Goal: Information Seeking & Learning: Understand process/instructions

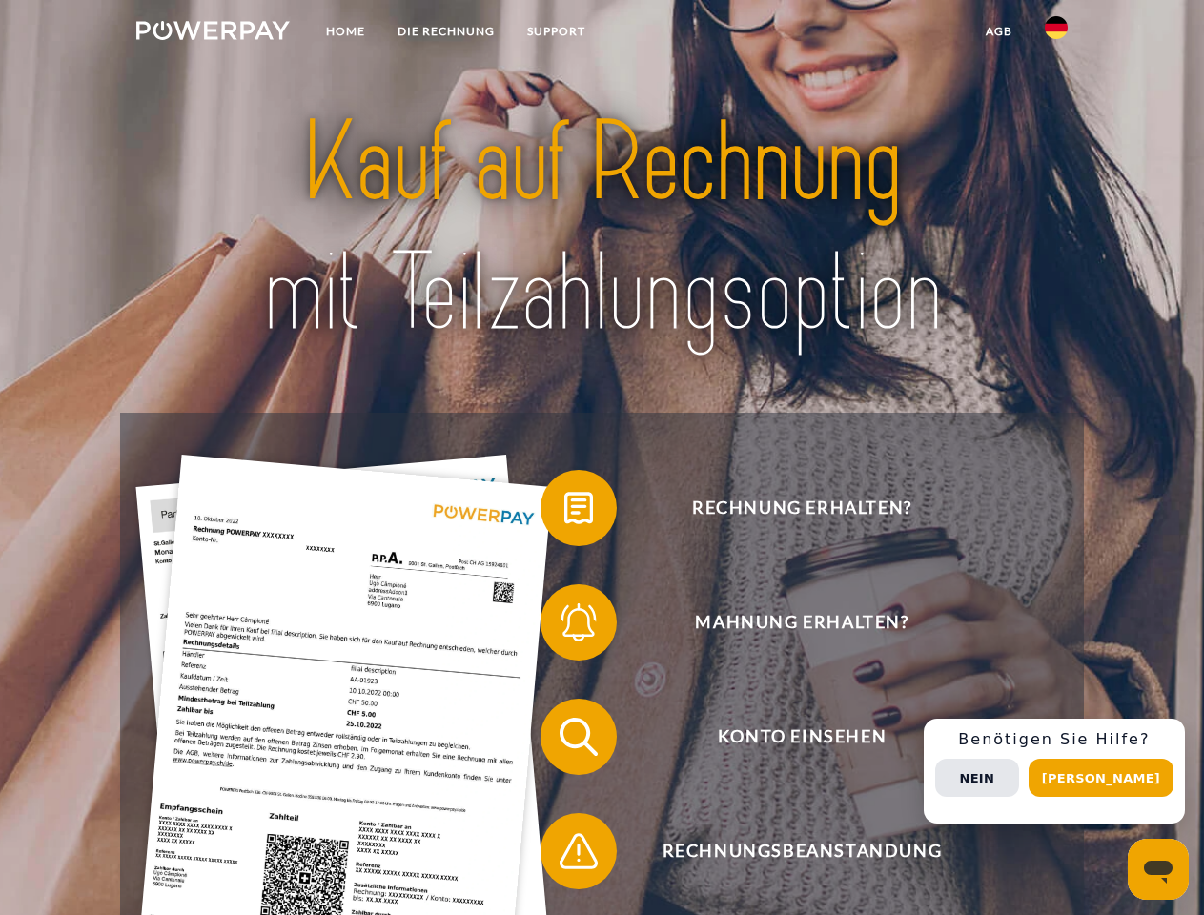
click at [213, 33] on img at bounding box center [212, 30] width 153 height 19
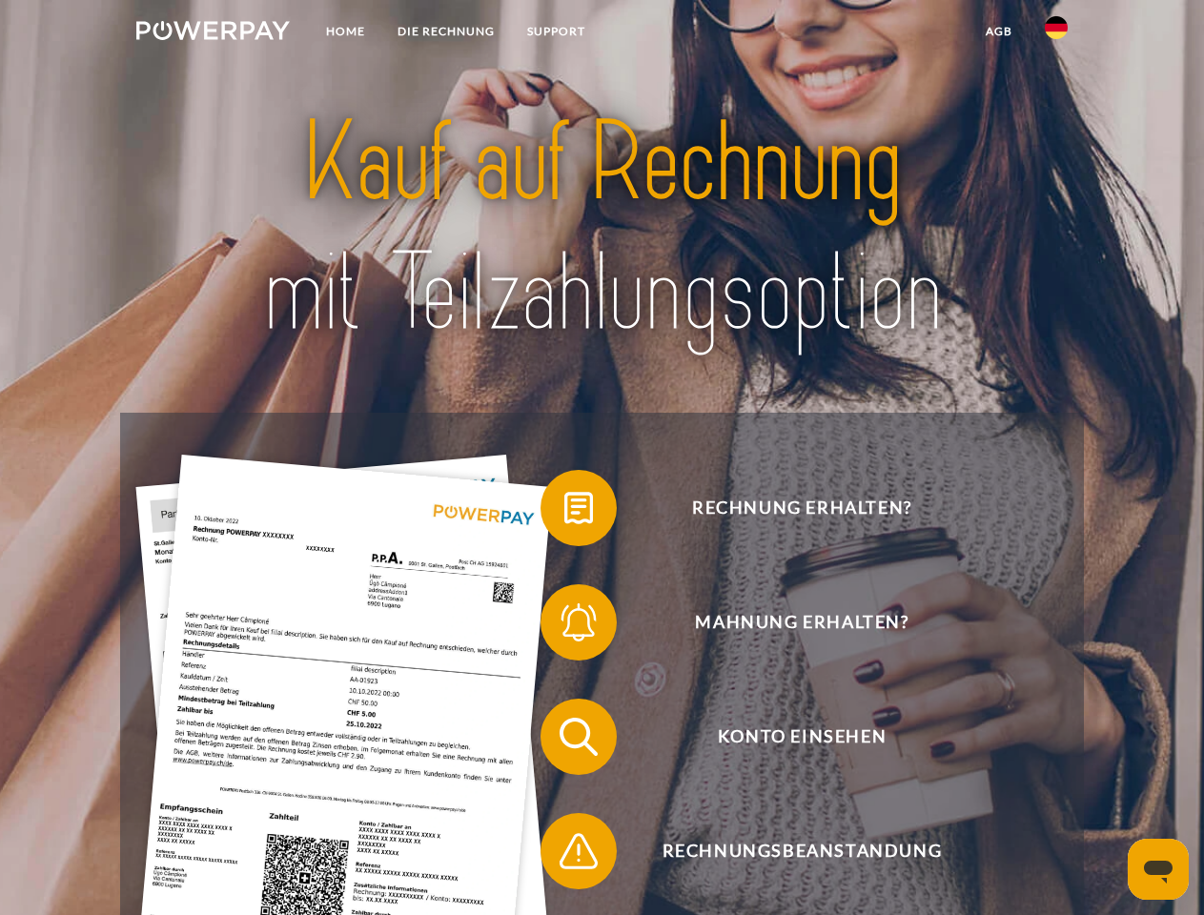
click at [1056, 33] on img at bounding box center [1056, 27] width 23 height 23
click at [998, 31] on link "agb" at bounding box center [999, 31] width 59 height 34
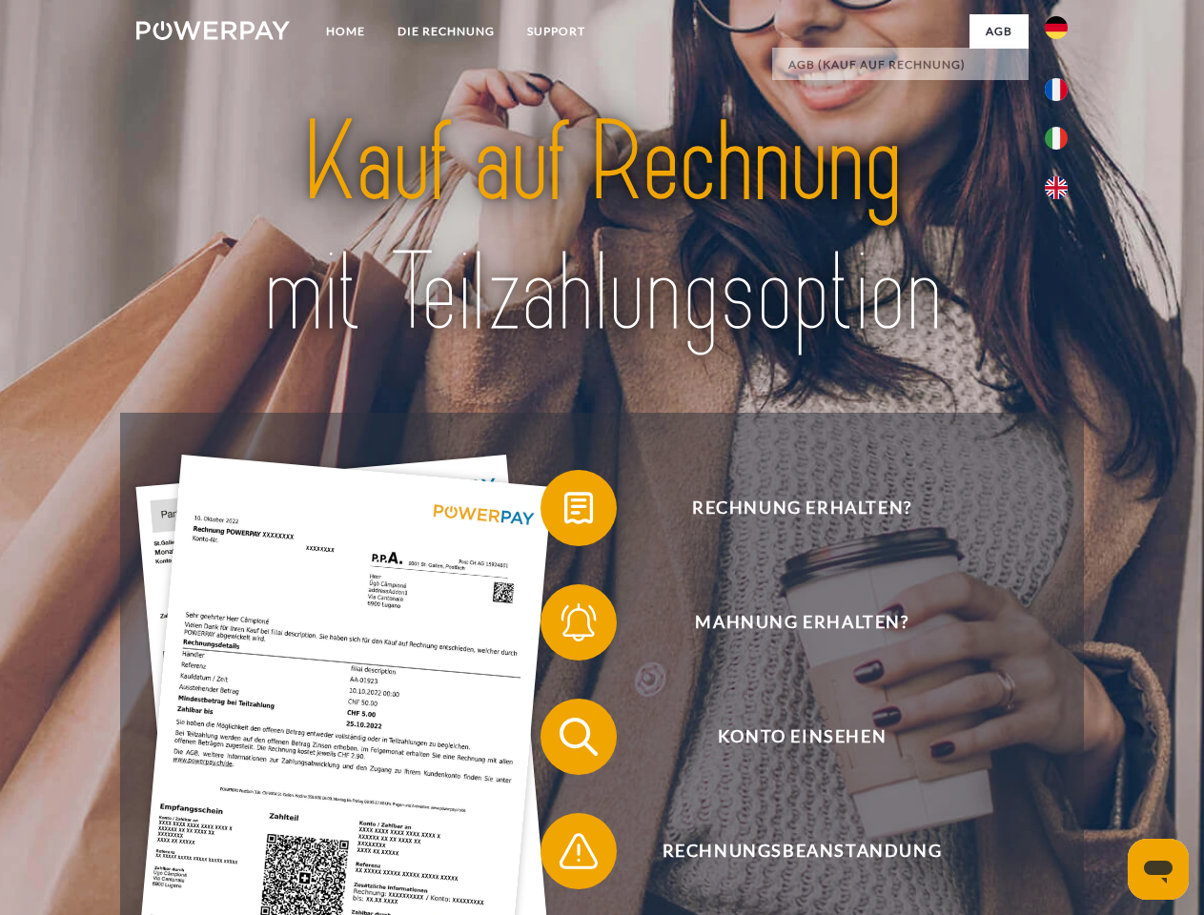
click at [564, 512] on span at bounding box center [549, 507] width 95 height 95
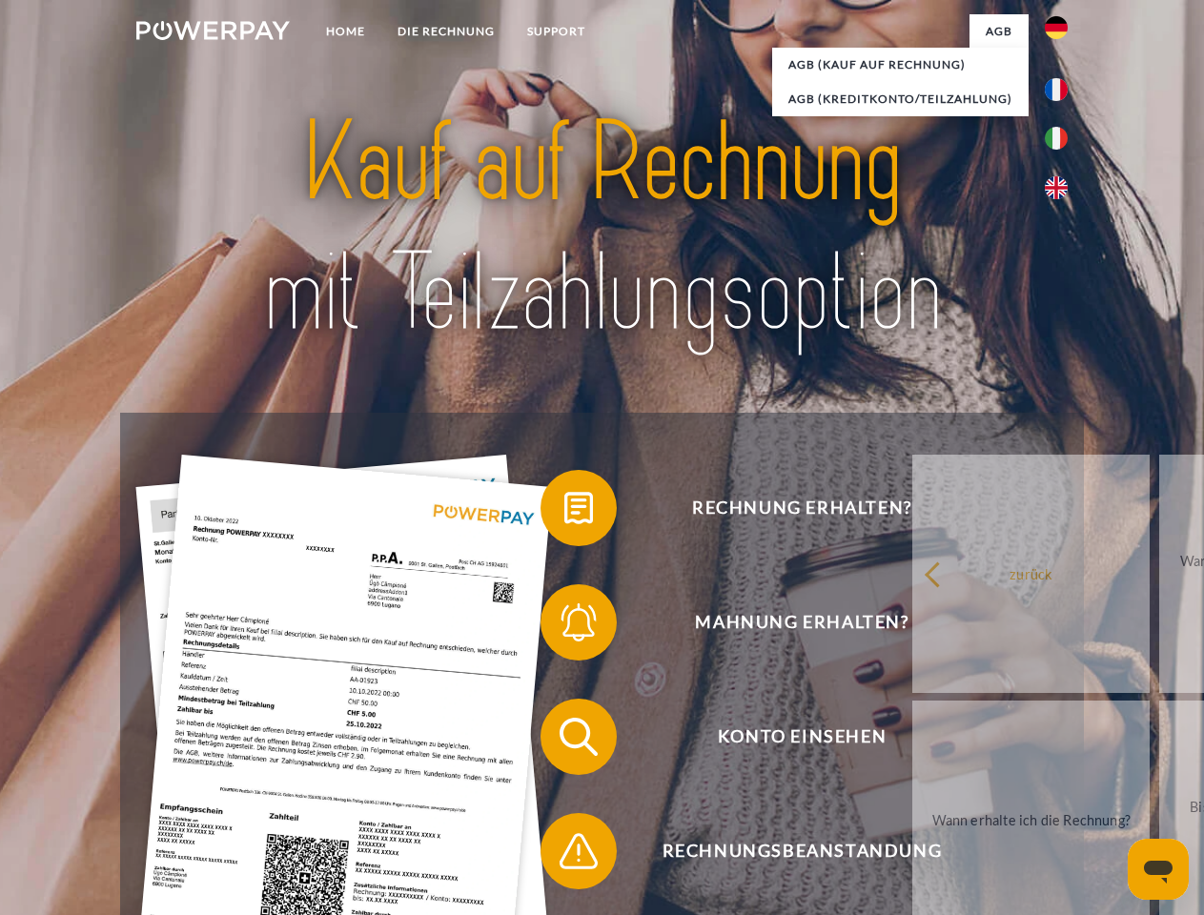
click at [564, 626] on span at bounding box center [549, 622] width 95 height 95
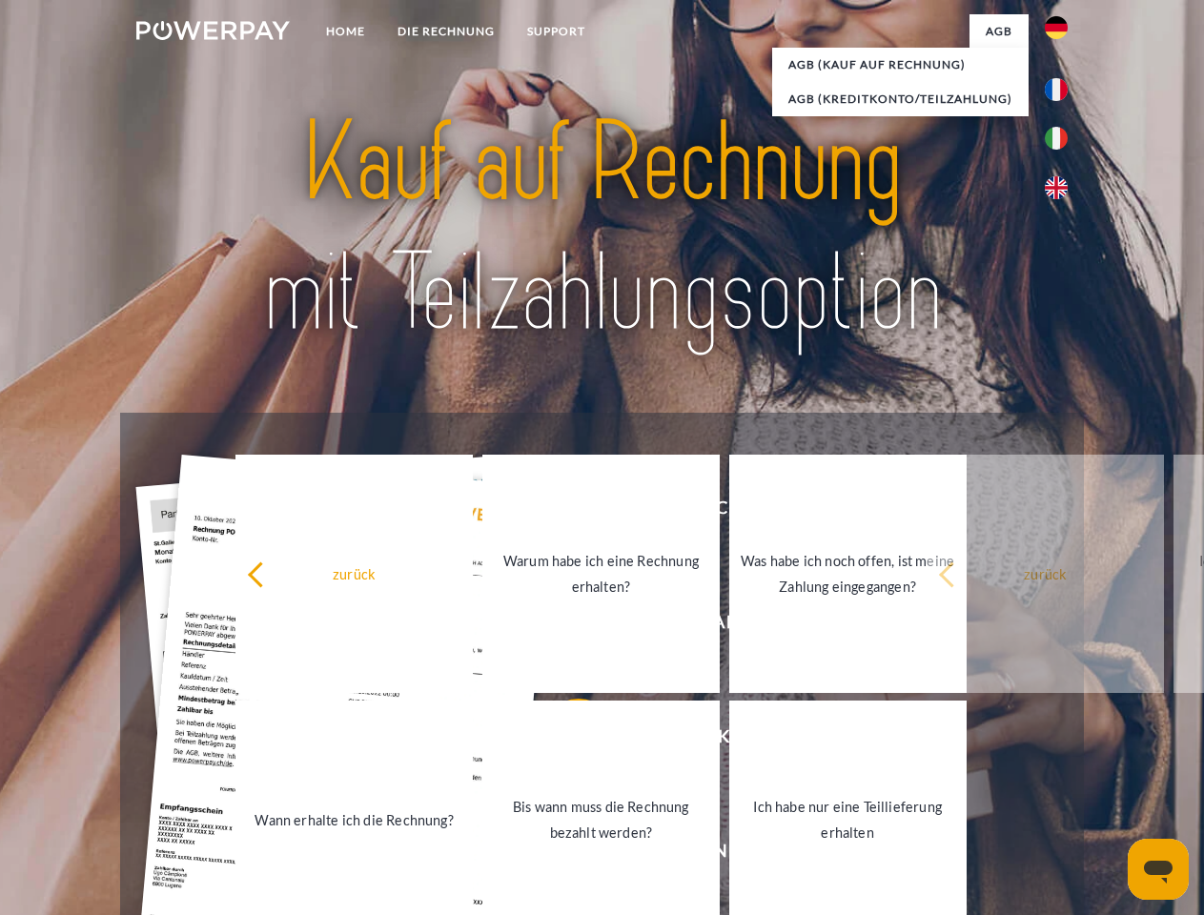
click at [564, 741] on link "Bis wann muss die Rechnung bezahlt werden?" at bounding box center [600, 820] width 237 height 238
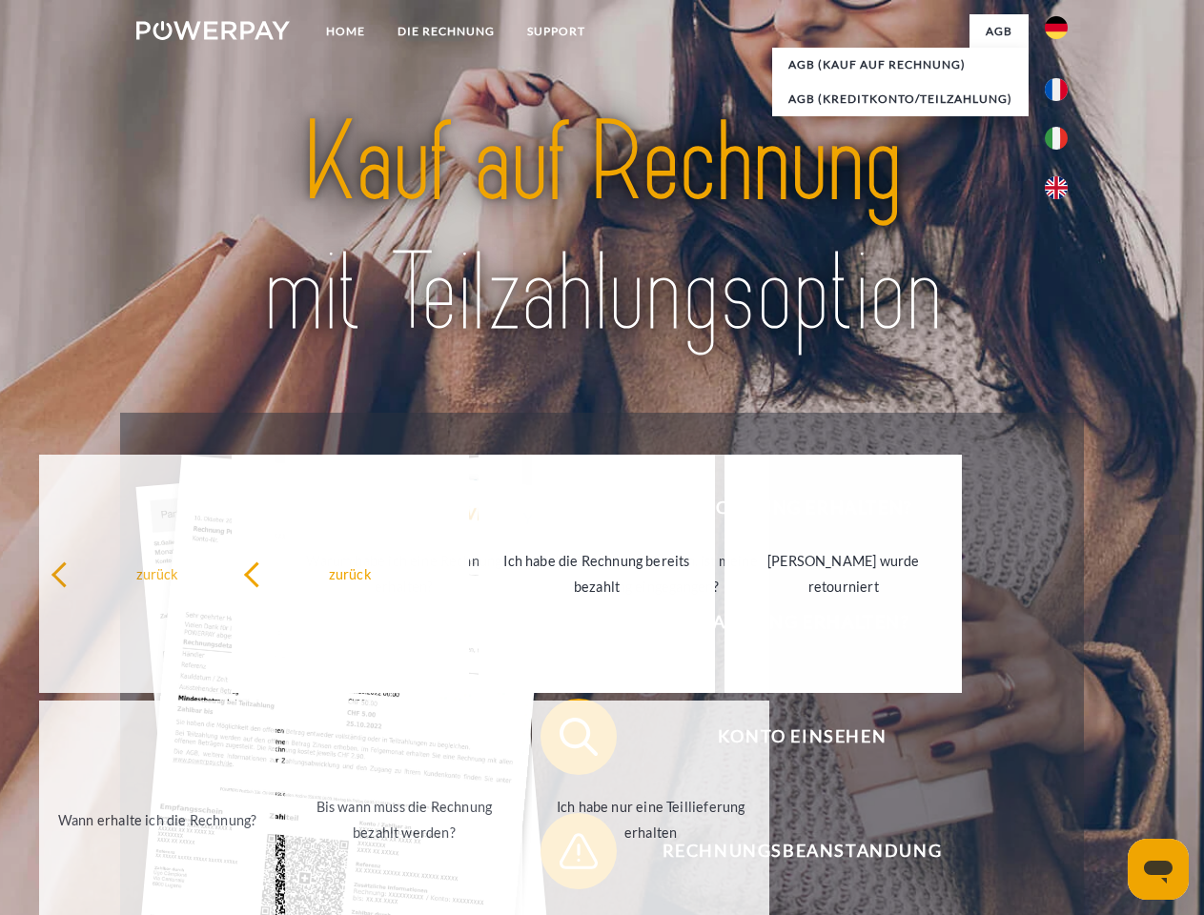
click at [564, 855] on span at bounding box center [549, 851] width 95 height 95
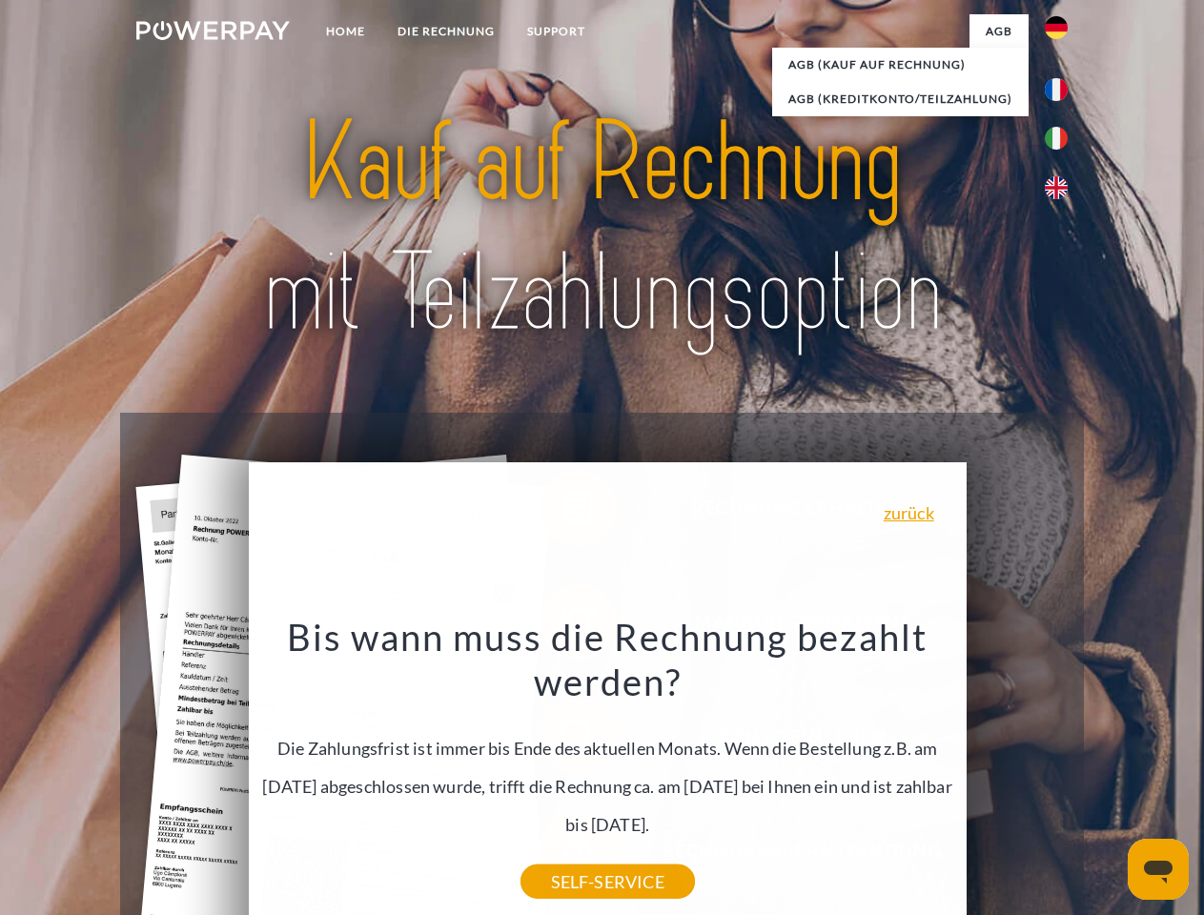
click at [1061, 771] on div "Rechnung erhalten? Mahnung erhalten? Konto einsehen" at bounding box center [601, 794] width 963 height 763
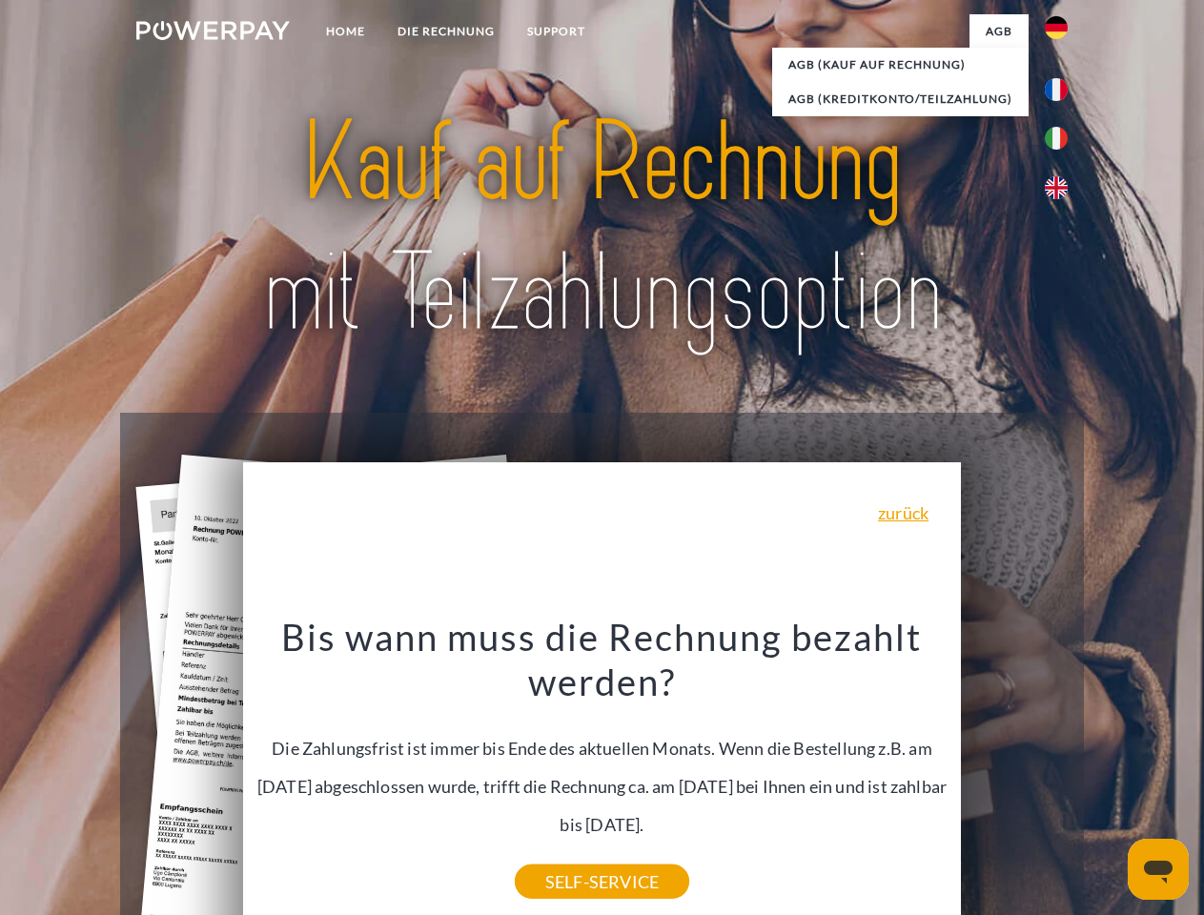
click at [1014, 775] on span "Konto einsehen" at bounding box center [801, 737] width 467 height 76
click at [1108, 778] on header "Home DIE RECHNUNG SUPPORT" at bounding box center [602, 658] width 1204 height 1317
